Goal: Navigation & Orientation: Find specific page/section

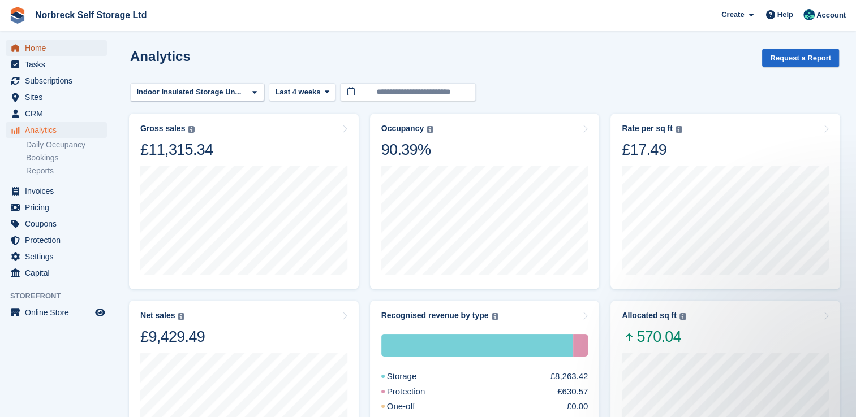
click at [39, 50] on span "Home" at bounding box center [59, 48] width 68 height 16
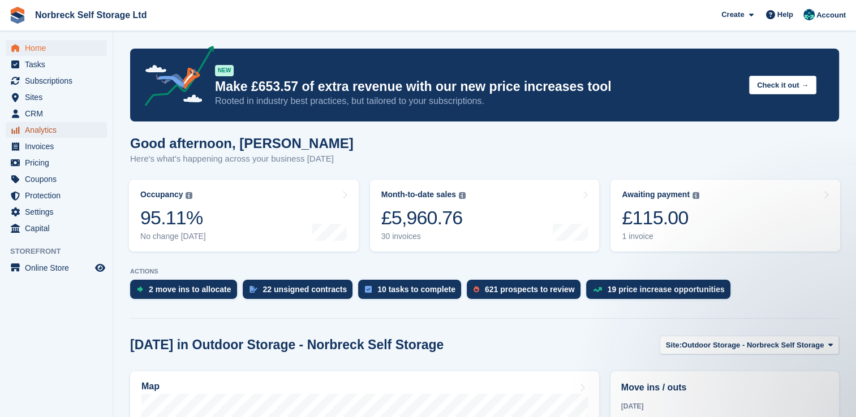
click at [37, 130] on span "Analytics" at bounding box center [59, 130] width 68 height 16
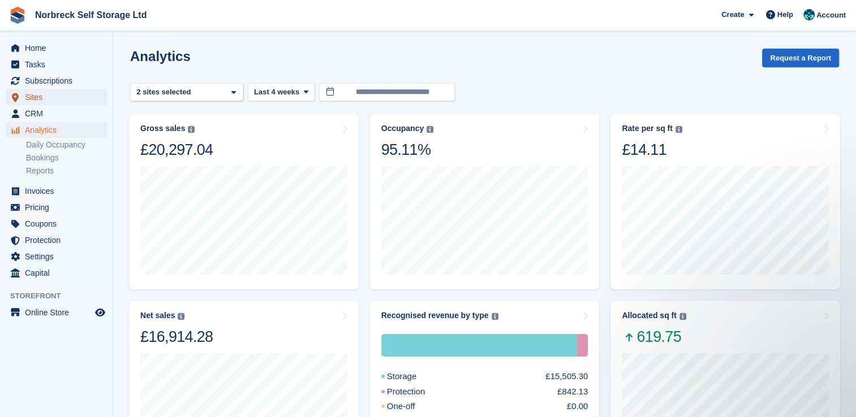
click at [41, 96] on span "Sites" at bounding box center [59, 97] width 68 height 16
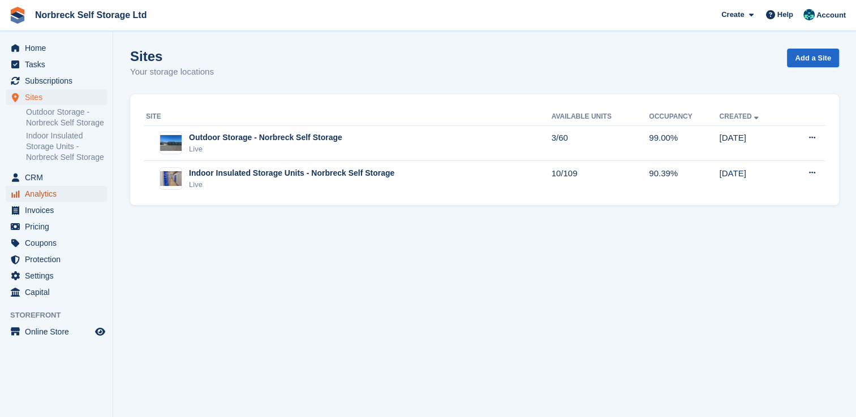
click at [47, 195] on span "Analytics" at bounding box center [59, 194] width 68 height 16
